Goal: Find specific page/section: Find specific page/section

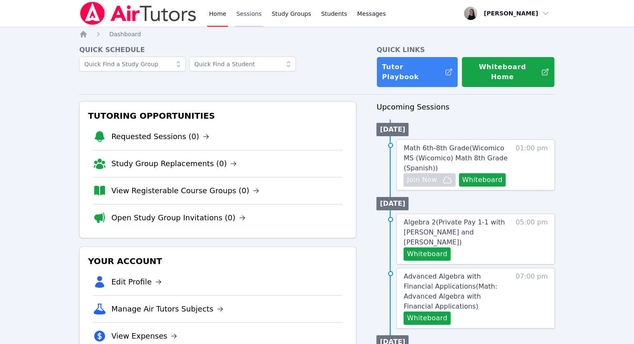
click at [235, 20] on link "Sessions" at bounding box center [249, 13] width 29 height 27
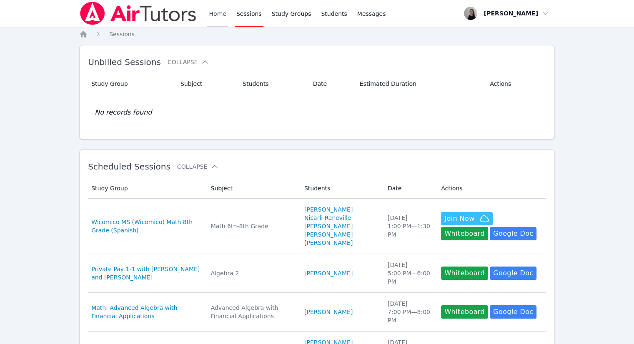
click at [219, 12] on link "Home" at bounding box center [217, 13] width 20 height 27
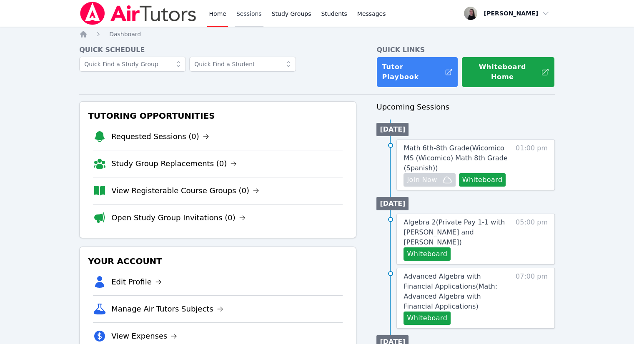
drag, startPoint x: 253, startPoint y: 17, endPoint x: 245, endPoint y: 18, distance: 7.6
click at [252, 17] on link "Sessions" at bounding box center [249, 13] width 29 height 27
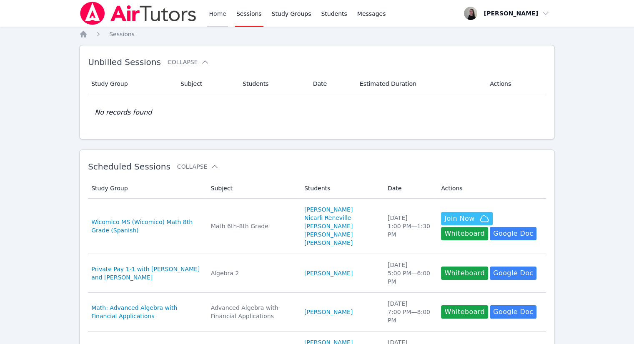
click at [216, 21] on link "Home" at bounding box center [217, 13] width 20 height 27
